Goal: Task Accomplishment & Management: Manage account settings

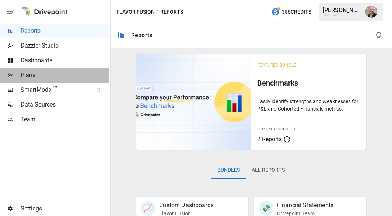
click at [62, 79] on span "Plans" at bounding box center [65, 75] width 88 height 9
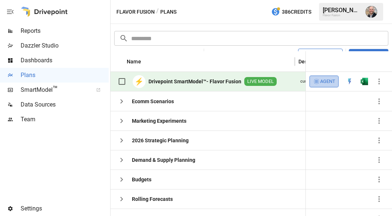
click at [315, 80] on icon "button" at bounding box center [316, 81] width 7 height 7
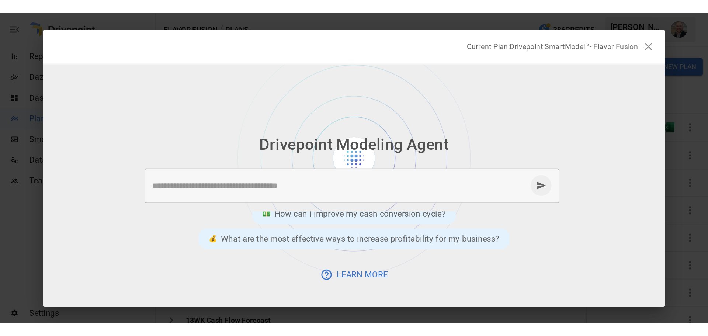
scroll to position [45, 0]
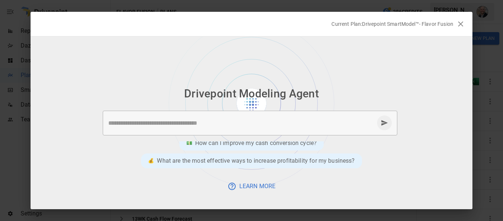
click at [381, 21] on p "Current Plan: Drivepoint SmartModel™- Flavor Fusion" at bounding box center [393, 23] width 122 height 7
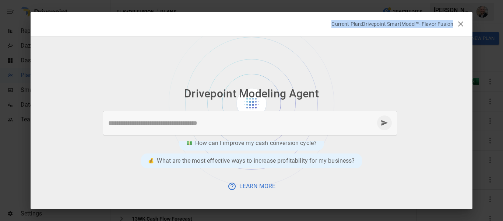
click at [381, 21] on p "Current Plan: Drivepoint SmartModel™- Flavor Fusion" at bounding box center [393, 23] width 122 height 7
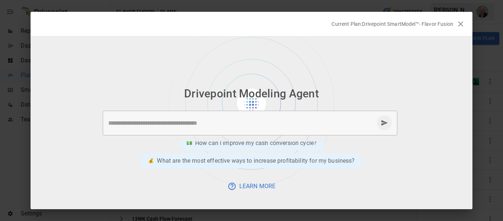
click at [305, 132] on div "* ​" at bounding box center [250, 123] width 295 height 25
